Goal: Task Accomplishment & Management: Manage account settings

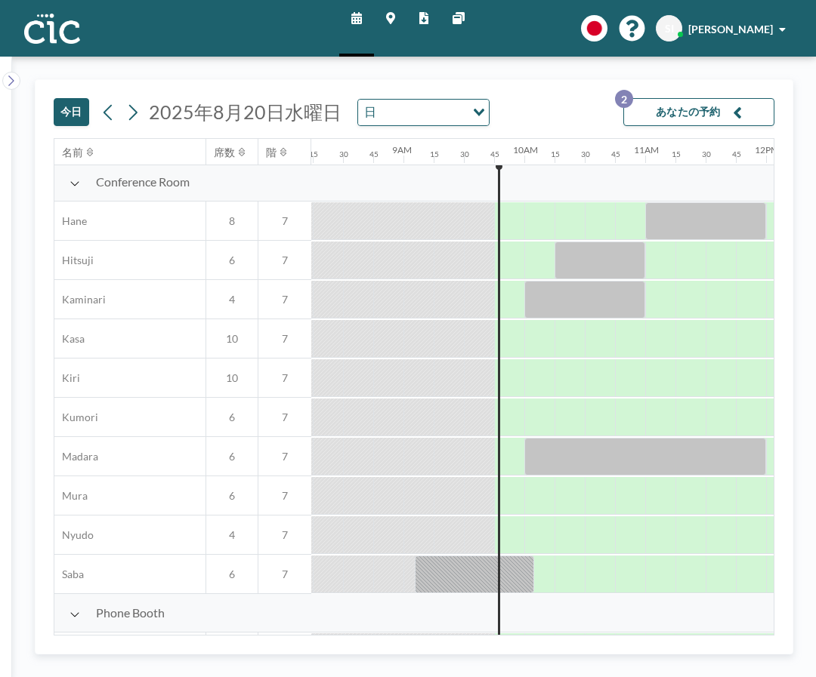
scroll to position [2, 1128]
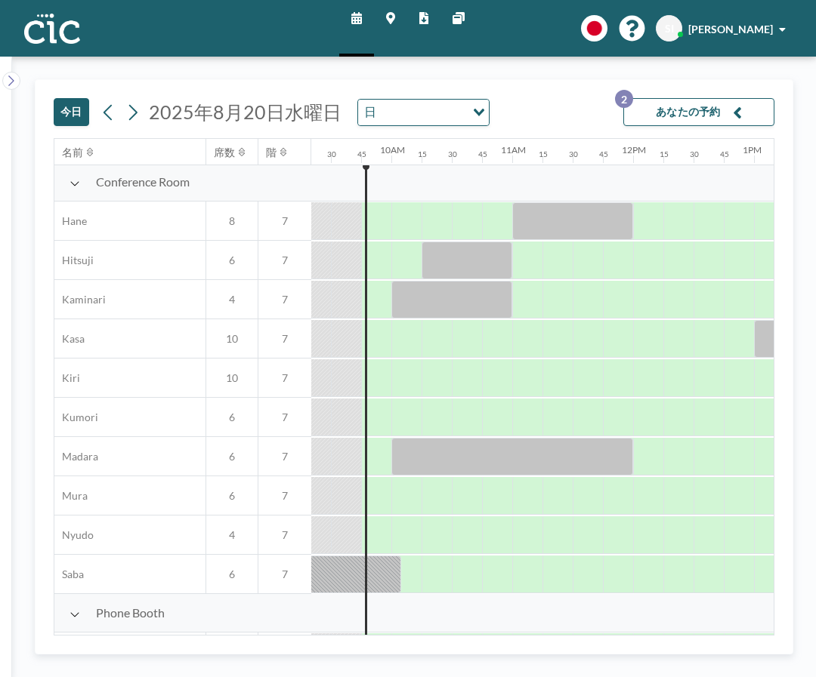
click at [700, 113] on button "あなたの予約 2" at bounding box center [698, 112] width 151 height 28
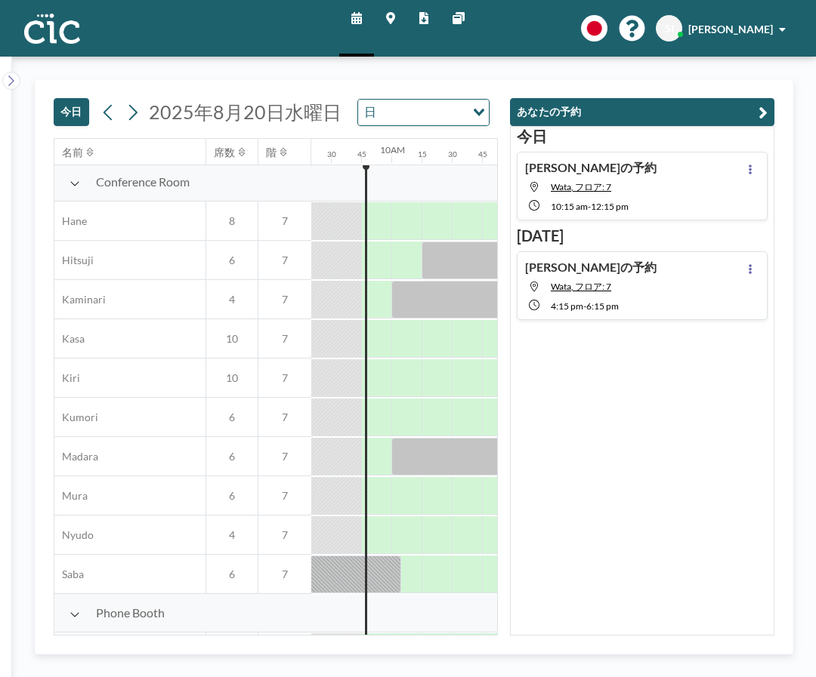
click at [648, 196] on div "[PERSON_NAME]の予約 [PERSON_NAME], フロア: 7 10:15 AM - 12:15 PM" at bounding box center [642, 186] width 251 height 69
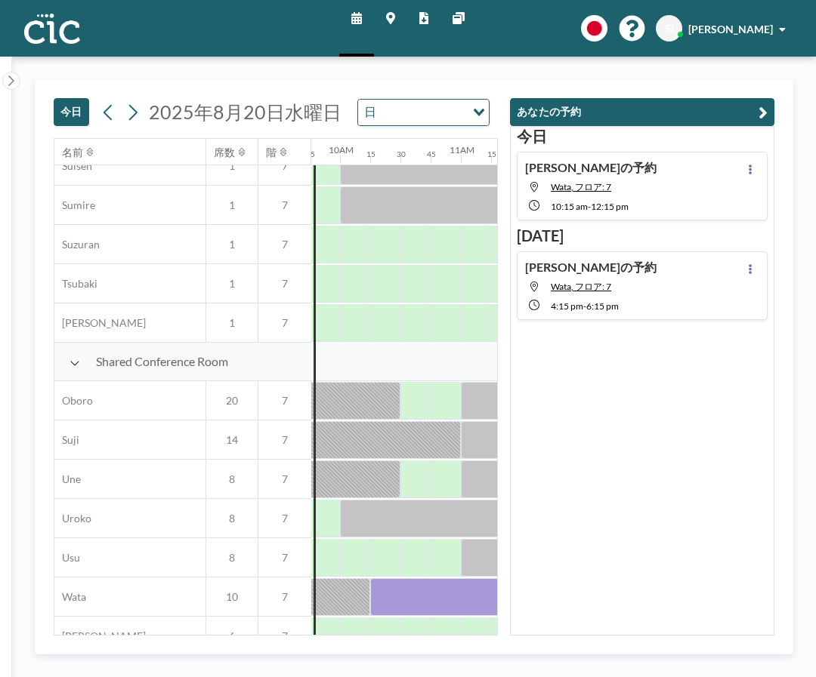
scroll to position [943, 1208]
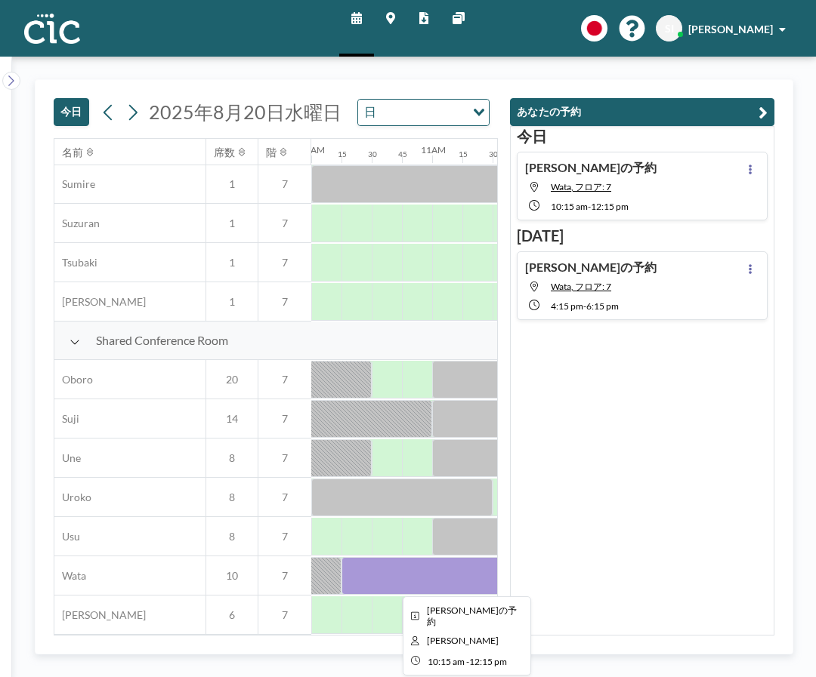
click at [387, 576] on div at bounding box center [462, 576] width 242 height 38
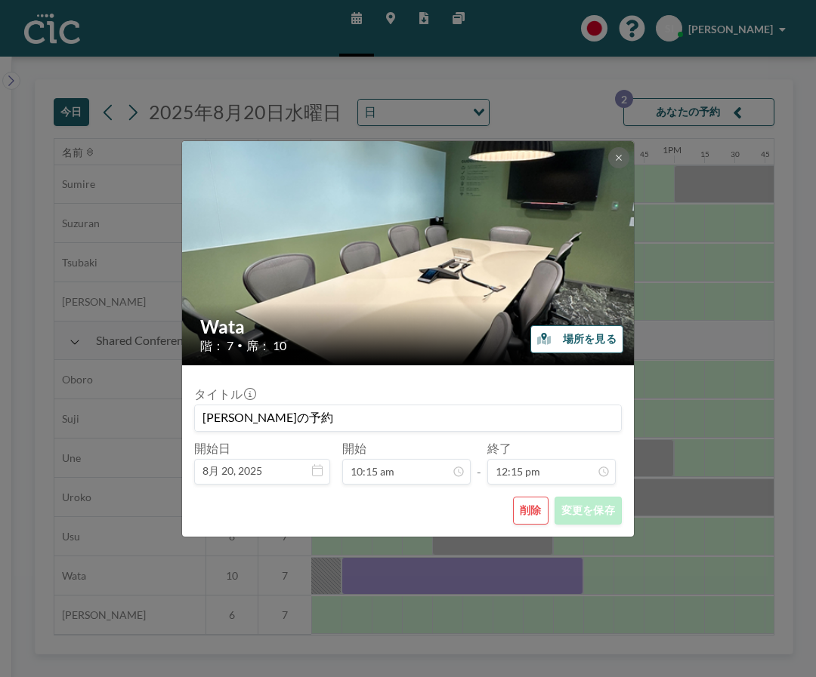
scroll to position [27, 0]
click at [616, 159] on icon at bounding box center [617, 157] width 5 height 5
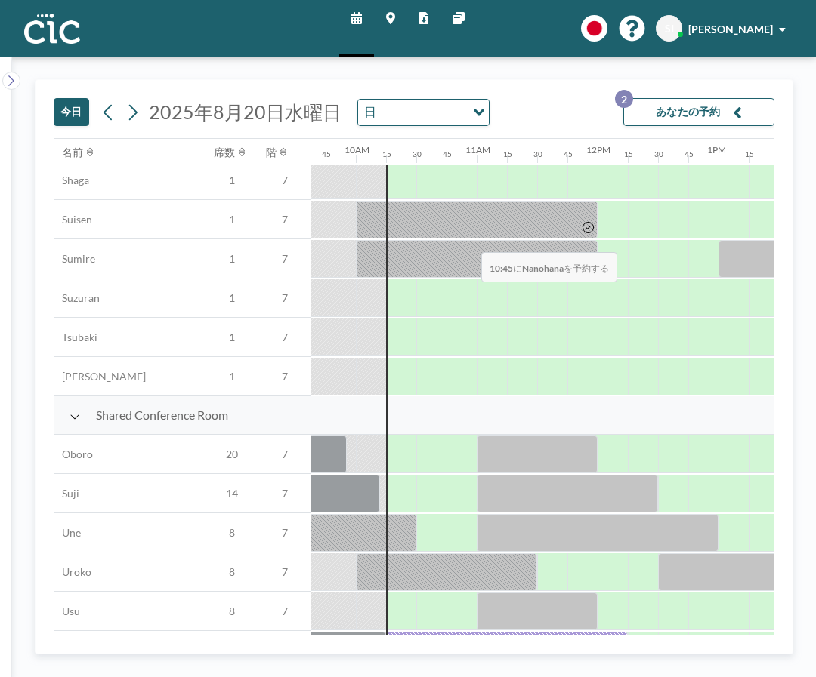
scroll to position [943, 1164]
